Goal: Transaction & Acquisition: Obtain resource

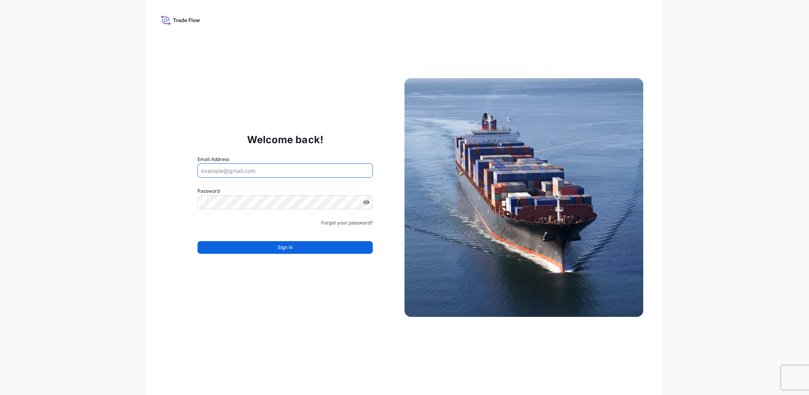
click at [278, 173] on input "Email Address" at bounding box center [284, 170] width 175 height 14
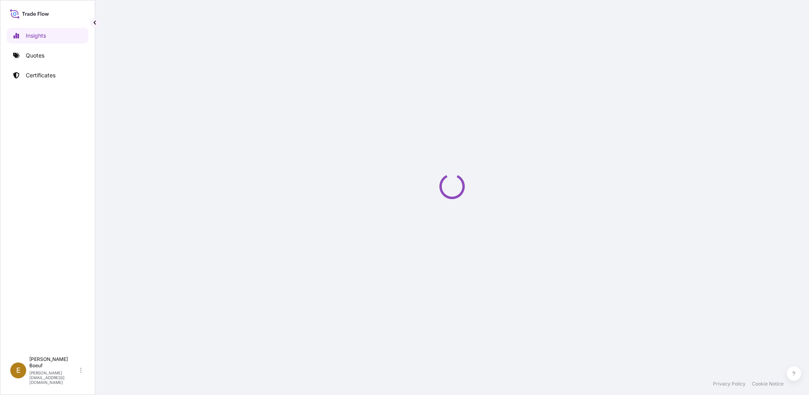
select select "2025"
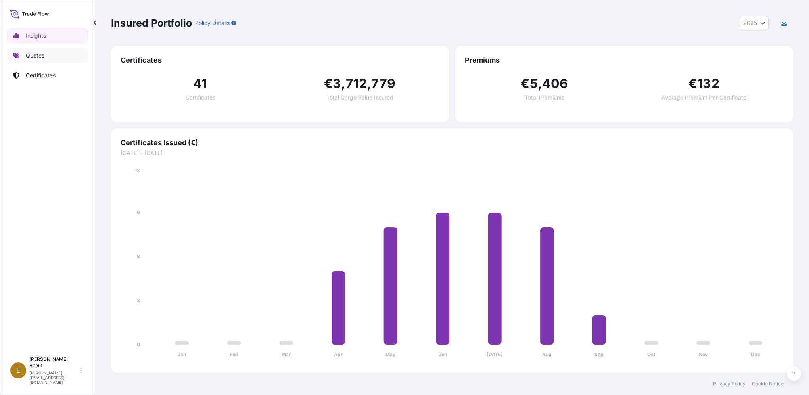
click at [38, 57] on p "Quotes" at bounding box center [35, 56] width 19 height 8
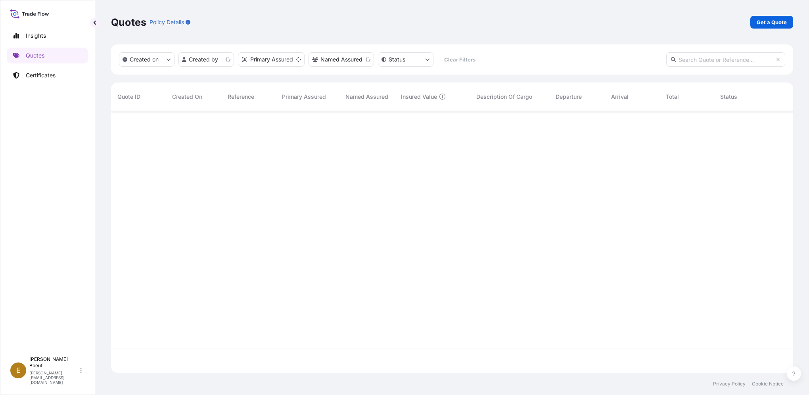
scroll to position [260, 675]
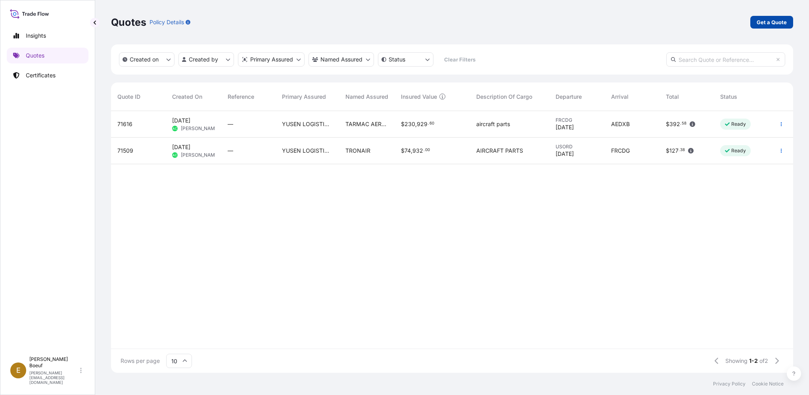
click at [772, 26] on p "Get a Quote" at bounding box center [771, 22] width 30 height 8
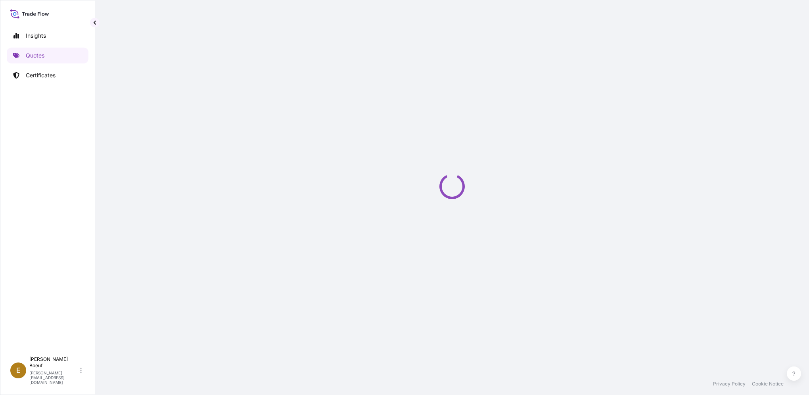
select select "Sea"
select select "21"
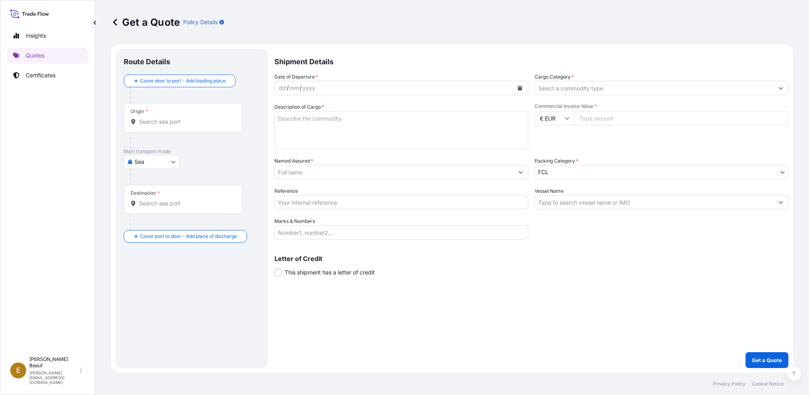
click at [170, 159] on body "Insights Quotes Certificates E [PERSON_NAME] [PERSON_NAME][EMAIL_ADDRESS][DOMAI…" at bounding box center [404, 197] width 809 height 395
click at [168, 182] on div "Air" at bounding box center [151, 182] width 49 height 14
select select "Air"
click at [170, 130] on div "Origin *" at bounding box center [183, 120] width 119 height 29
click at [170, 129] on input "Origin *" at bounding box center [186, 125] width 94 height 8
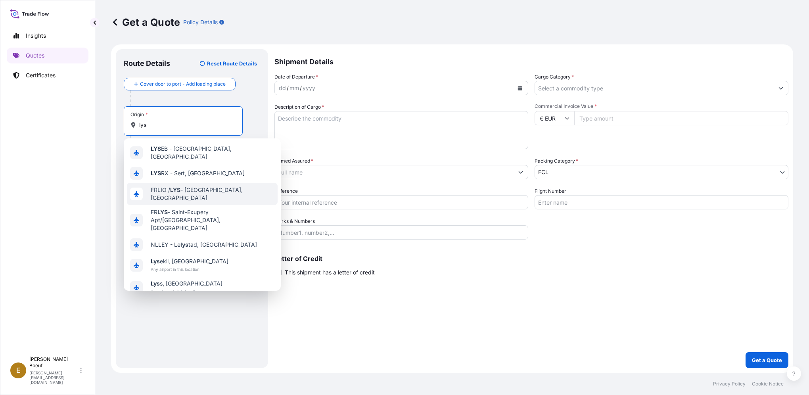
click at [147, 191] on div "FRLIO / LYS - [GEOGRAPHIC_DATA], [GEOGRAPHIC_DATA]" at bounding box center [202, 194] width 151 height 22
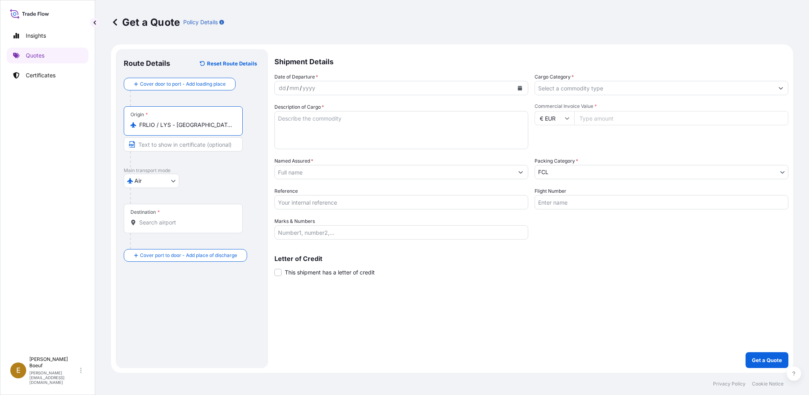
type input "FRLIO / LYS - [GEOGRAPHIC_DATA], [GEOGRAPHIC_DATA]"
click at [145, 224] on input "Destination *" at bounding box center [186, 222] width 94 height 8
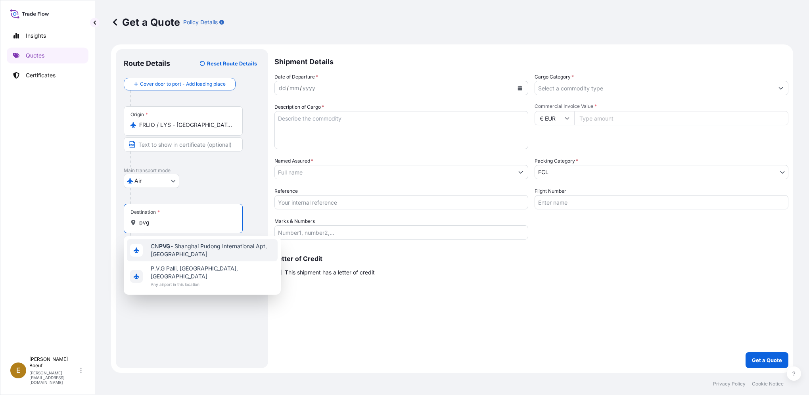
click at [174, 244] on span "CN PVG - Shanghai Pudong International Apt, [GEOGRAPHIC_DATA]" at bounding box center [213, 250] width 124 height 16
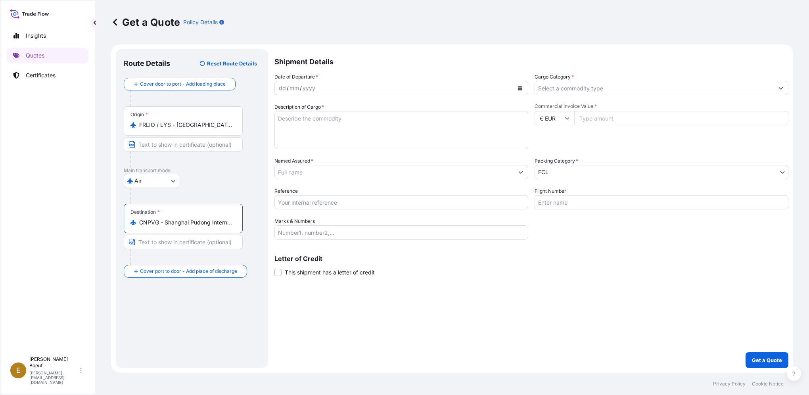
type input "CNPVG - Shanghai Pudong International Apt, [GEOGRAPHIC_DATA]"
click at [375, 94] on div "dd / mm / yyyy" at bounding box center [394, 88] width 239 height 14
click at [521, 87] on icon "Calendar" at bounding box center [520, 88] width 4 height 5
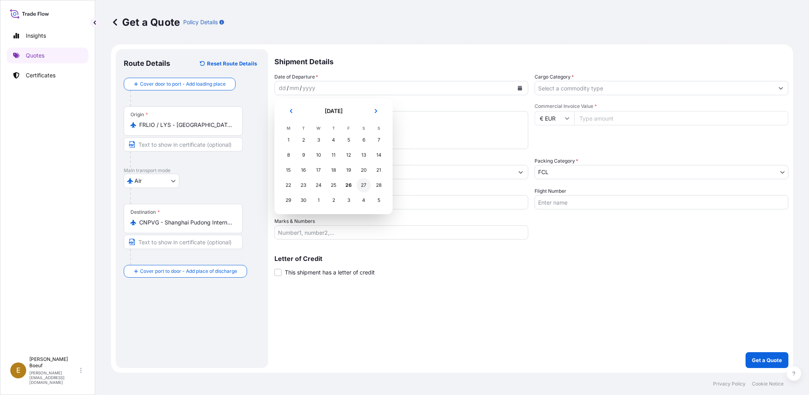
click at [361, 185] on div "27" at bounding box center [363, 185] width 14 height 14
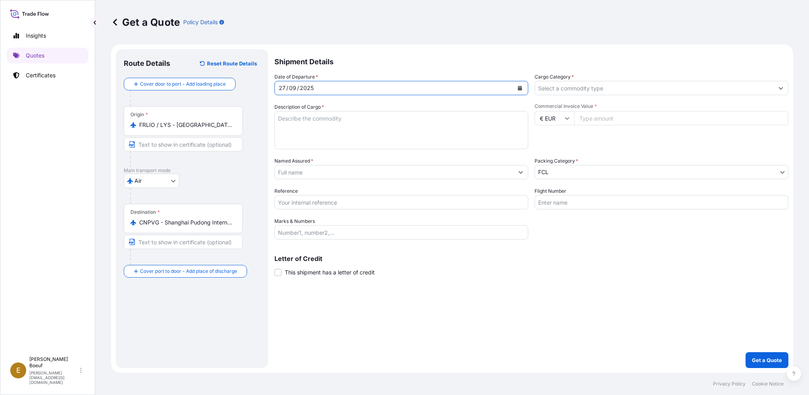
click at [577, 88] on input "Cargo Category *" at bounding box center [654, 88] width 239 height 14
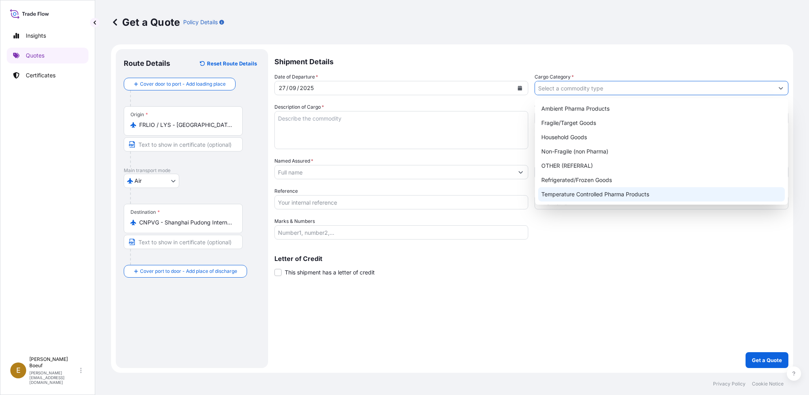
click at [648, 277] on div "Shipment Details Date of Departure * 27 / 09 / 2025 Cargo Category * Descriptio…" at bounding box center [531, 208] width 514 height 319
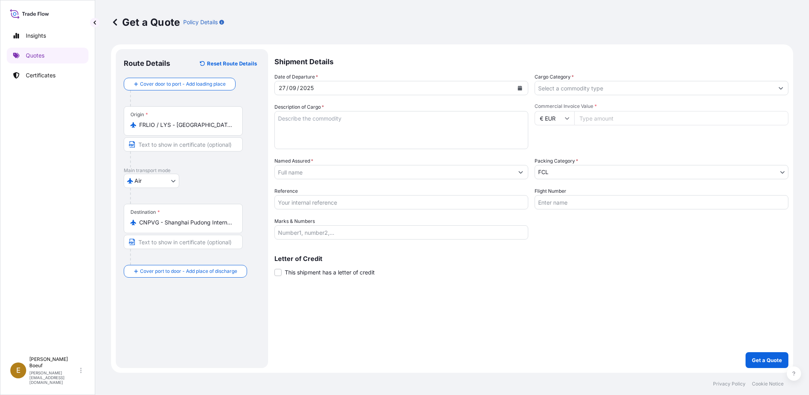
click at [612, 88] on input "Cargo Category *" at bounding box center [654, 88] width 239 height 14
click at [775, 89] on button "Show suggestions" at bounding box center [780, 88] width 14 height 14
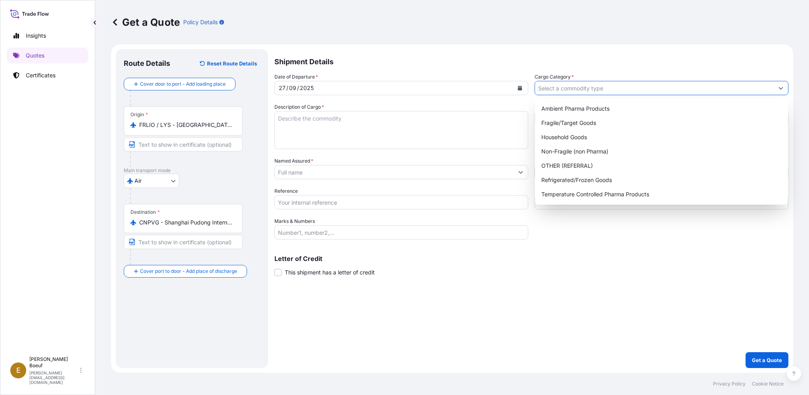
click at [777, 88] on button "Show suggestions" at bounding box center [780, 88] width 14 height 14
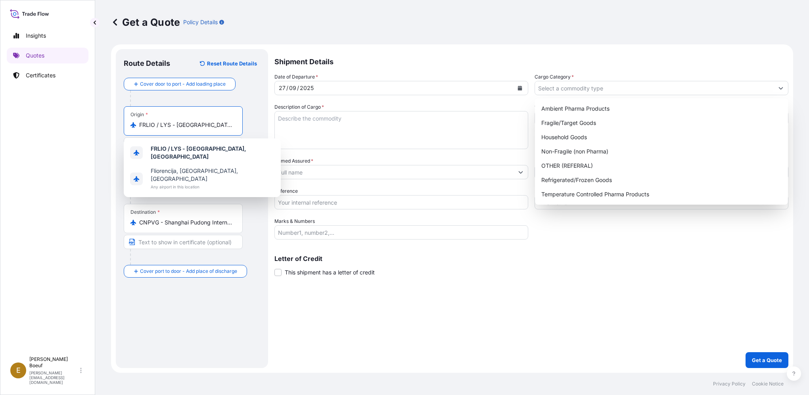
drag, startPoint x: 205, startPoint y: 122, endPoint x: 79, endPoint y: 133, distance: 125.7
click at [79, 133] on div "Insights Quotes Certificates E Edwina Boeuf edwina.boeuf@fr.yusen-logistics.com…" at bounding box center [404, 197] width 809 height 395
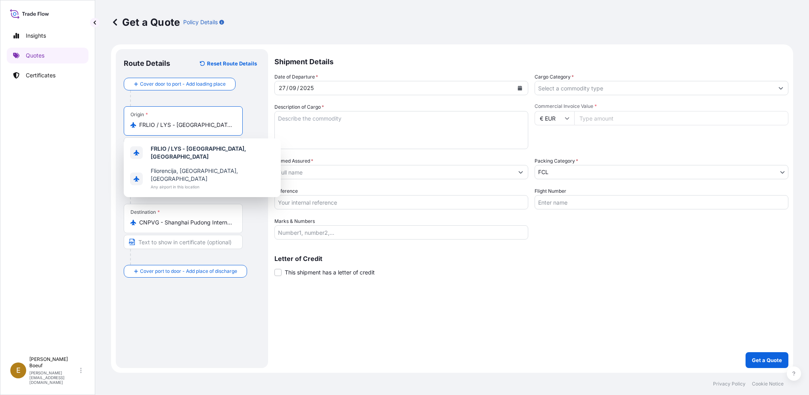
type input "e"
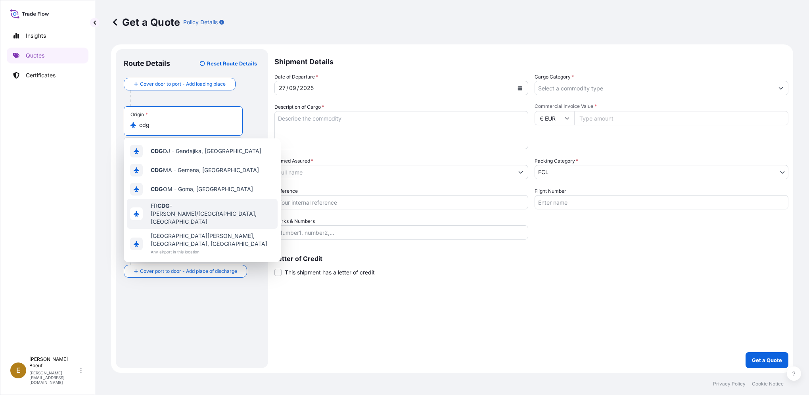
click at [176, 214] on span "FR CDG - Charles-de-Gaulle Apt/Paris, France" at bounding box center [213, 214] width 124 height 24
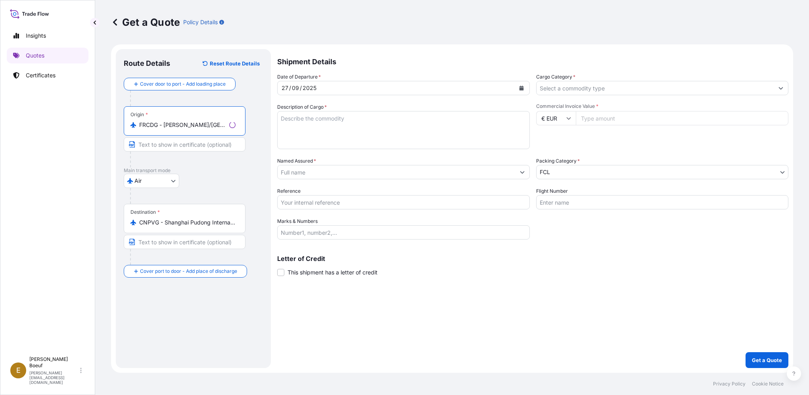
type input "FRCDG - Charles-de-Gaulle Apt/Paris, France"
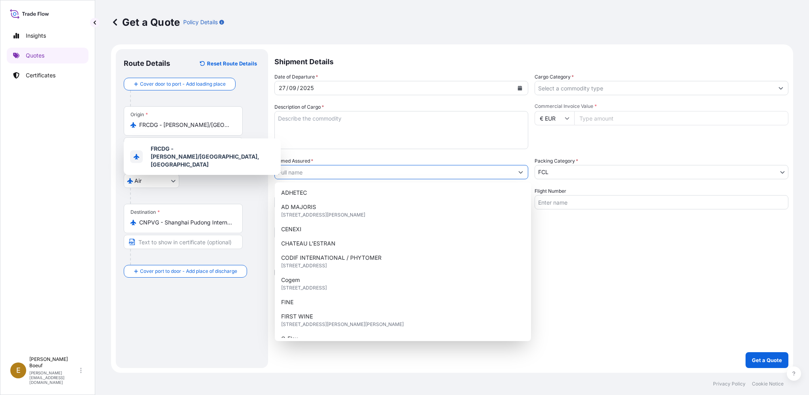
click at [357, 168] on input "Named Assured *" at bounding box center [394, 172] width 239 height 14
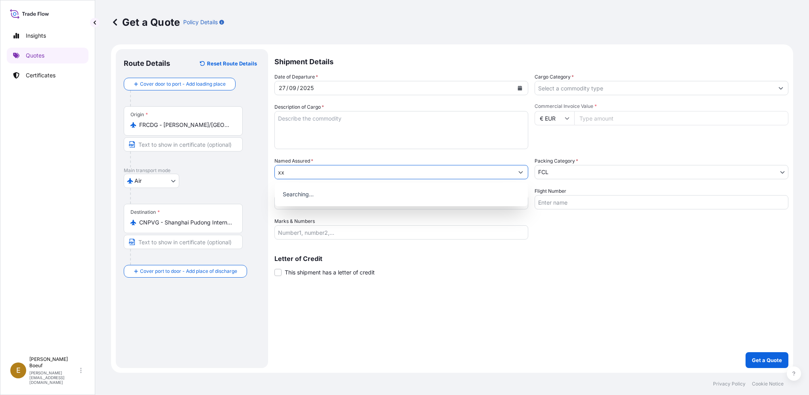
type input "xx"
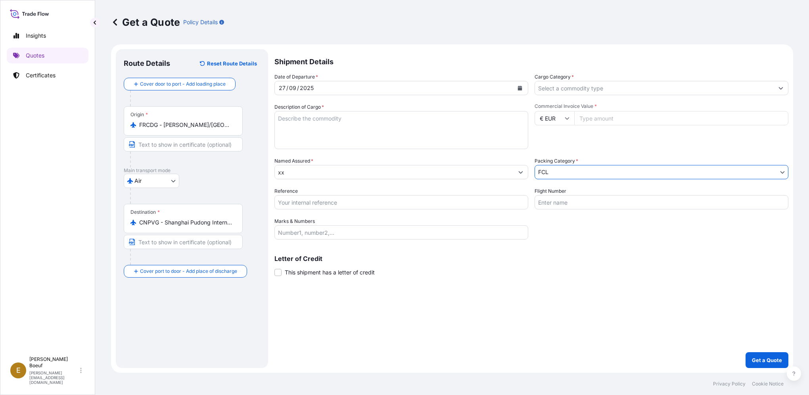
click at [627, 175] on body "1 option available. 15 options available. 2 options available. 0 options availa…" at bounding box center [404, 197] width 809 height 395
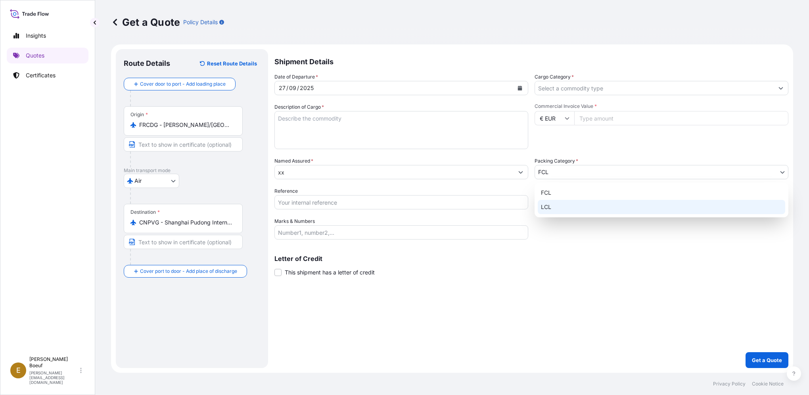
click at [616, 203] on div "LCL" at bounding box center [660, 207] width 247 height 14
select select "22"
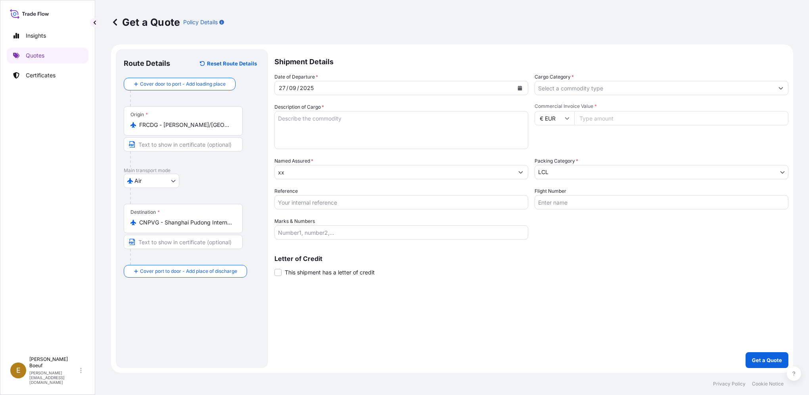
click at [628, 117] on input "Commercial Invoice Value *" at bounding box center [681, 118] width 214 height 14
type input "42284"
click at [592, 295] on div "Shipment Details Date of Departure * 27 / 09 / 2025 Cargo Category * Descriptio…" at bounding box center [531, 208] width 514 height 319
click at [366, 117] on textarea "Description of Cargo *" at bounding box center [401, 130] width 254 height 38
type textarea "wine"
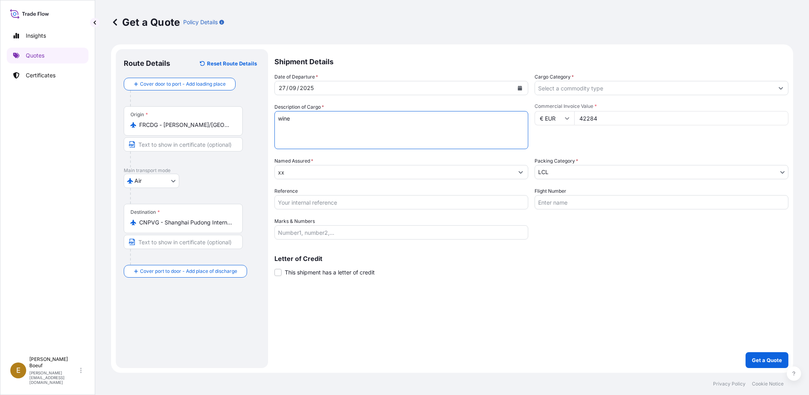
click at [566, 195] on input "Flight Number" at bounding box center [661, 202] width 254 height 14
click at [597, 113] on input "42284" at bounding box center [681, 118] width 214 height 14
drag, startPoint x: 639, startPoint y: 114, endPoint x: 522, endPoint y: 115, distance: 116.1
click at [522, 115] on div "Date of Departure * 27 / 09 / 2025 Cargo Category * Description of Cargo * wine…" at bounding box center [531, 156] width 514 height 166
type textarea "wine"
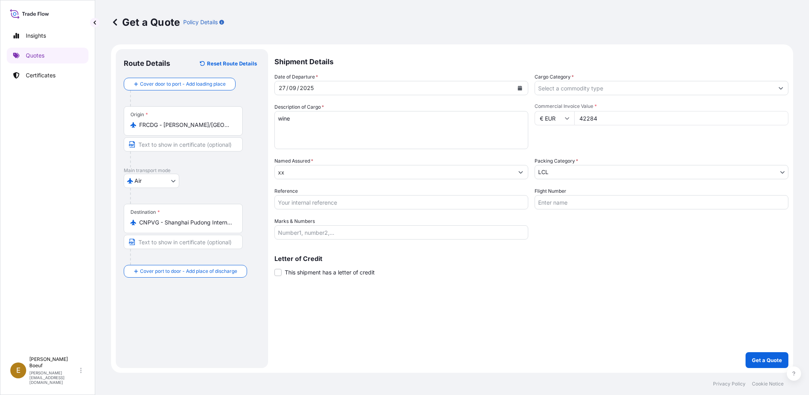
click at [575, 122] on input "42284" at bounding box center [681, 118] width 214 height 14
drag, startPoint x: 579, startPoint y: 120, endPoint x: 617, endPoint y: 118, distance: 37.3
click at [617, 118] on input "42284" at bounding box center [681, 118] width 214 height 14
type input "43914"
click at [614, 205] on input "Flight Number" at bounding box center [661, 202] width 254 height 14
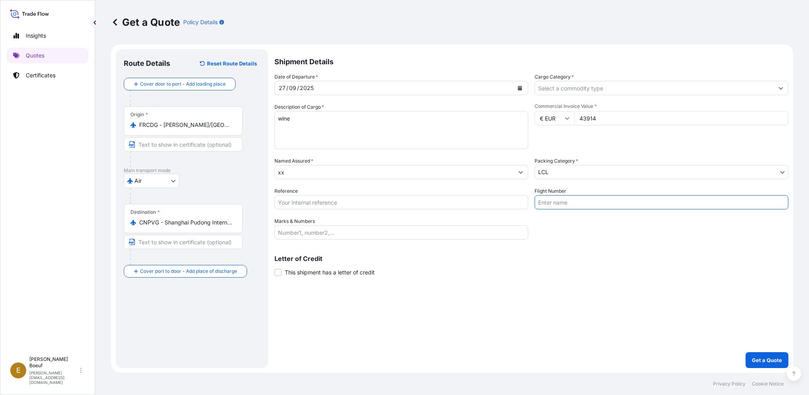
click at [572, 88] on input "Cargo Category *" at bounding box center [654, 88] width 239 height 14
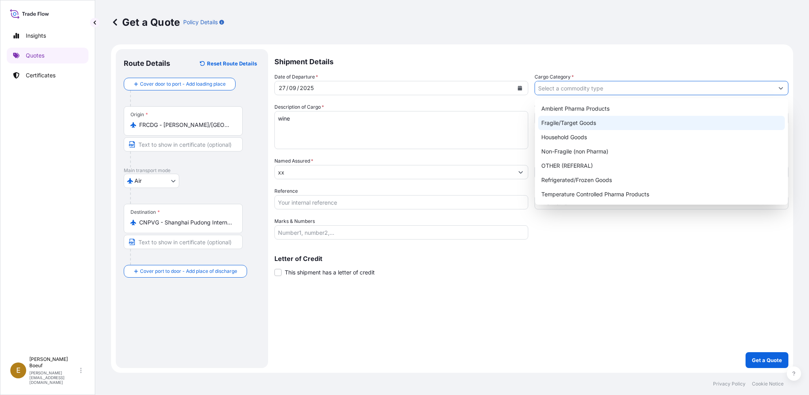
click at [570, 124] on div "Fragile/Target Goods" at bounding box center [661, 123] width 247 height 14
type input "Fragile/Target Goods"
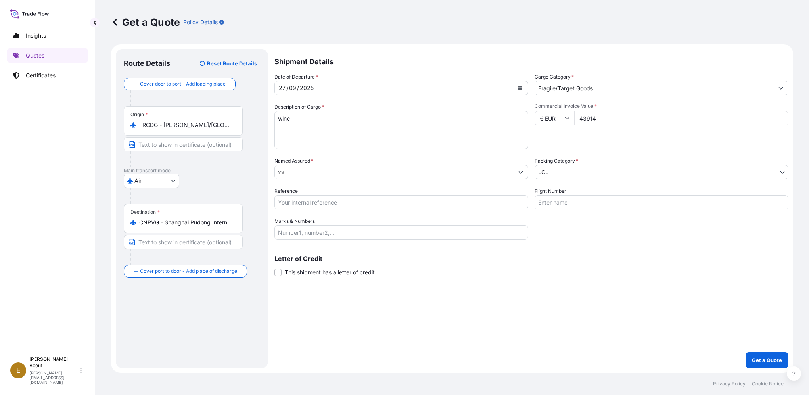
click at [646, 287] on div "Shipment Details Date of Departure * 27 / 09 / 2025 Cargo Category * Fragile/Ta…" at bounding box center [531, 208] width 514 height 319
click at [666, 320] on div "Shipment Details Date of Departure * 27 / 09 / 2025 Cargo Category * Fragile/Ta…" at bounding box center [531, 208] width 514 height 319
click at [759, 360] on p "Get a Quote" at bounding box center [766, 360] width 30 height 8
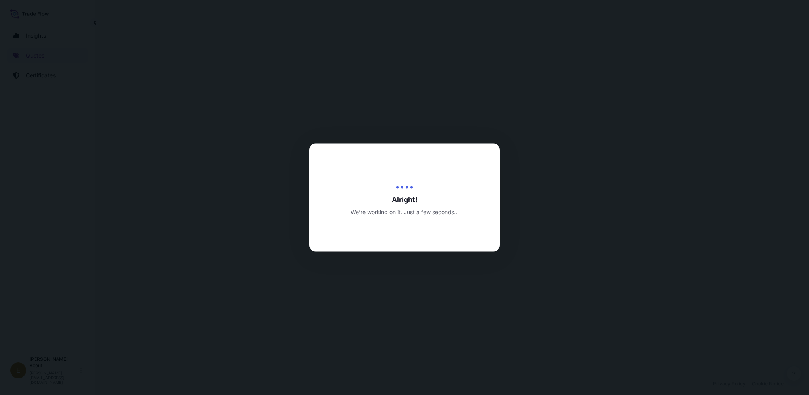
select select "Air"
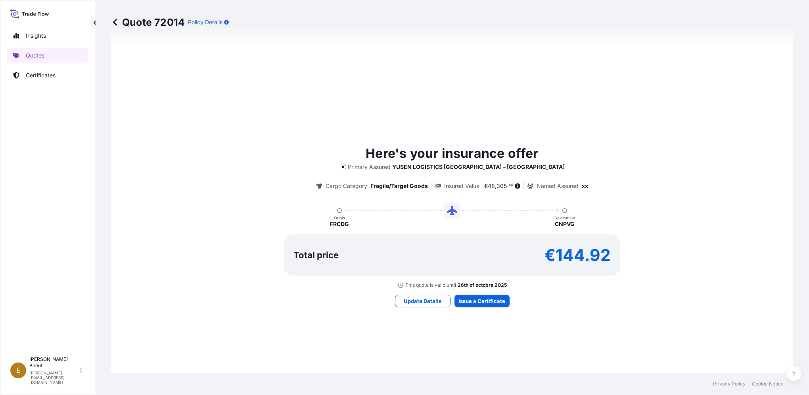
scroll to position [350, 0]
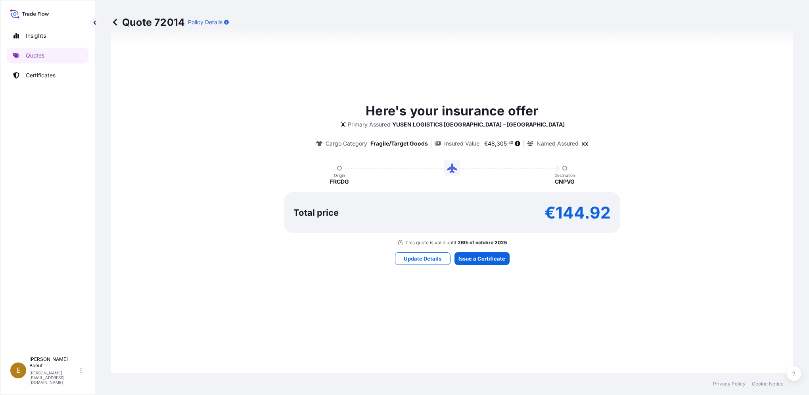
click at [424, 316] on div "Here's your insurance offer Primary Assured YUSEN LOGISTICS France – Hauconcour…" at bounding box center [452, 183] width 660 height 422
click at [420, 259] on p "Update Details" at bounding box center [422, 258] width 38 height 8
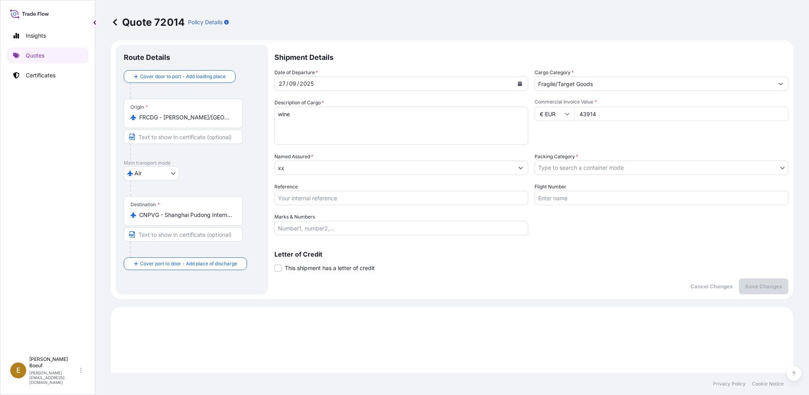
scroll to position [0, 0]
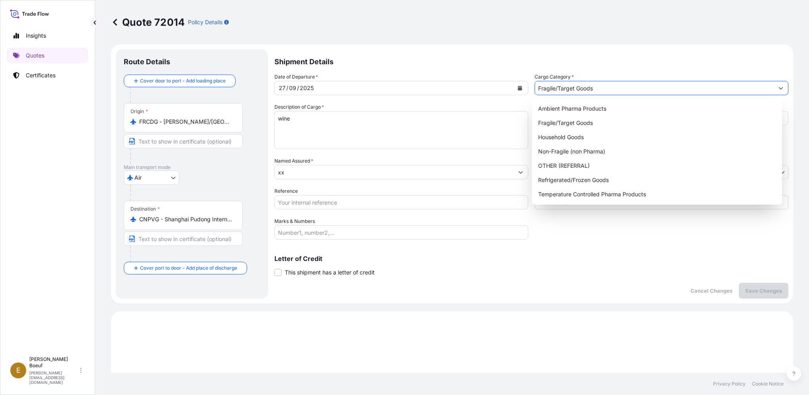
click at [569, 89] on input "Fragile/Target Goods" at bounding box center [654, 88] width 239 height 14
click at [572, 153] on div "Non-Fragile (non Pharma)" at bounding box center [657, 151] width 244 height 14
type input "Non-Fragile (non Pharma)"
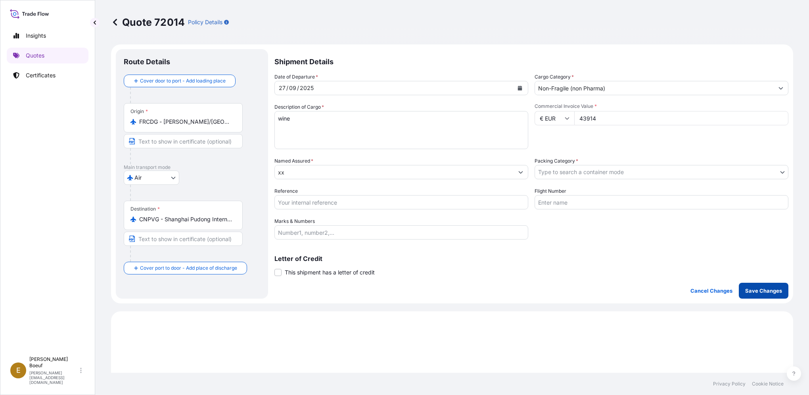
click at [757, 289] on p "Save Changes" at bounding box center [763, 291] width 37 height 8
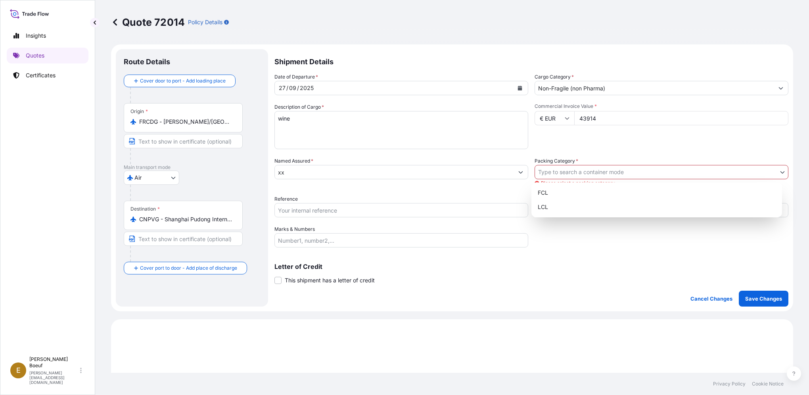
click at [619, 167] on body "7 options available. Insights Quotes Certificates E Edwina Boeuf edwina.boeuf@f…" at bounding box center [404, 197] width 809 height 395
click at [616, 210] on div "LCL" at bounding box center [656, 207] width 244 height 14
select select "22"
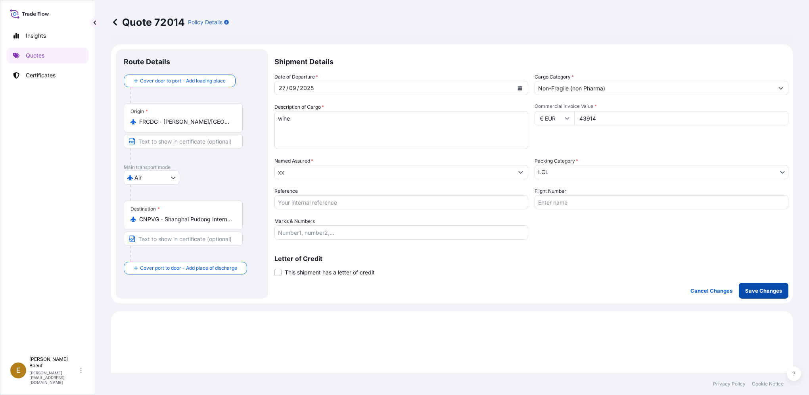
click at [755, 292] on p "Save Changes" at bounding box center [763, 291] width 37 height 8
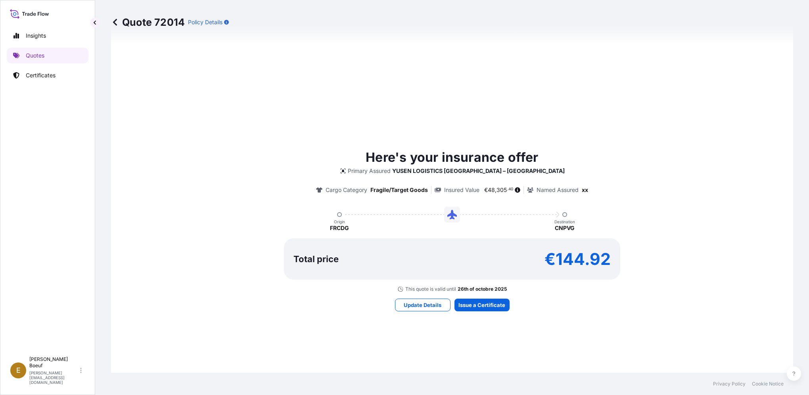
select select "Air"
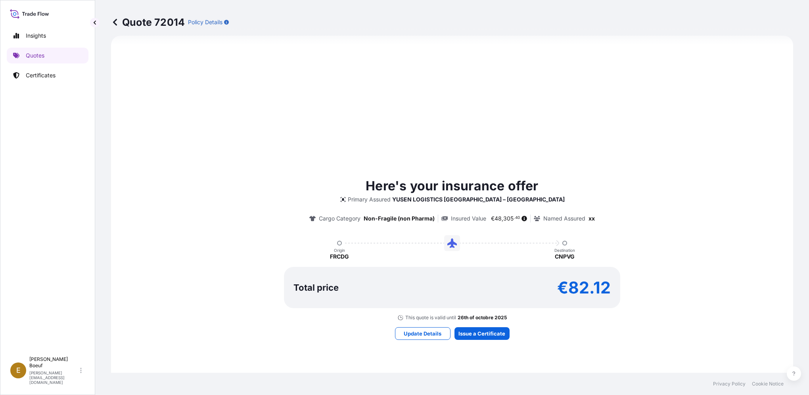
scroll to position [271, 0]
